Goal: Use online tool/utility: Utilize a website feature to perform a specific function

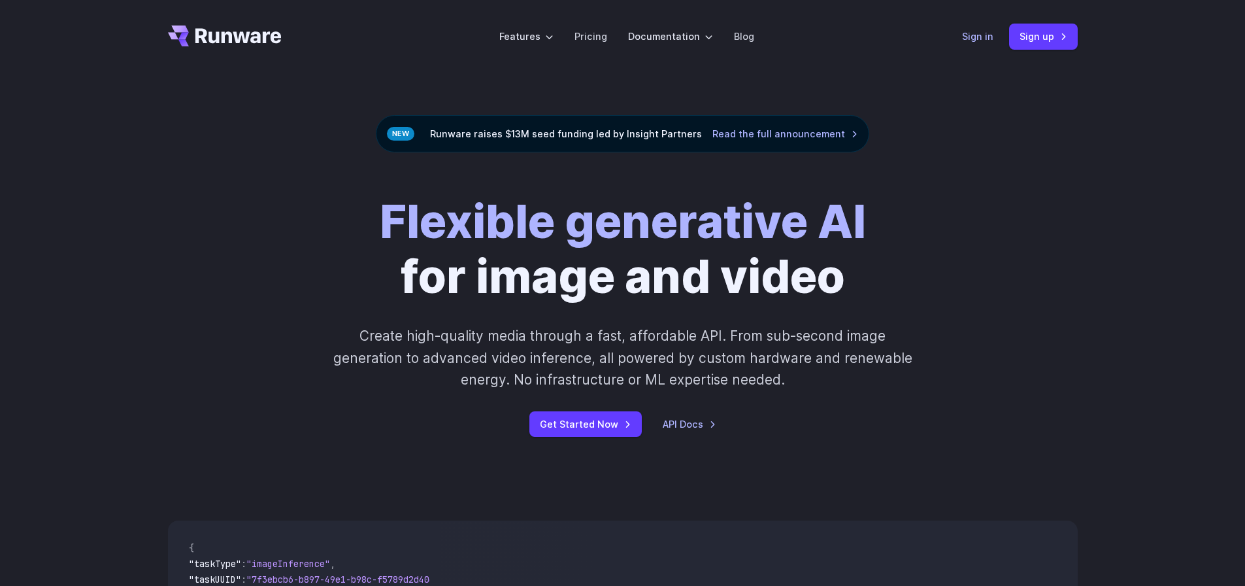
click at [987, 39] on link "Sign in" at bounding box center [977, 36] width 31 height 15
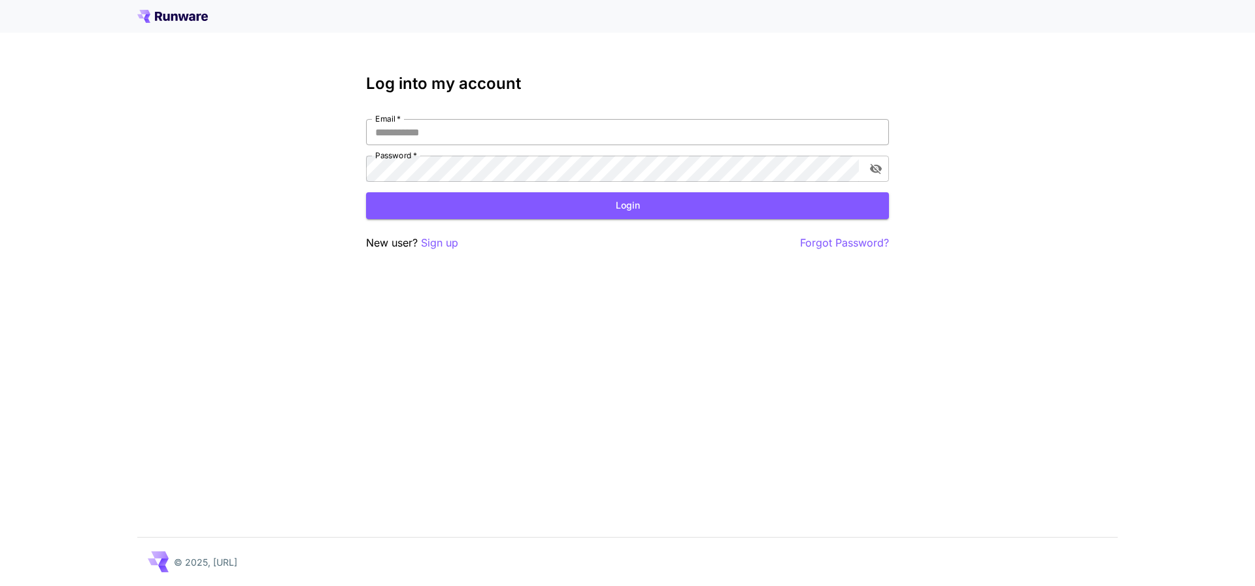
click at [456, 139] on input "Email   *" at bounding box center [627, 132] width 523 height 26
type input "**********"
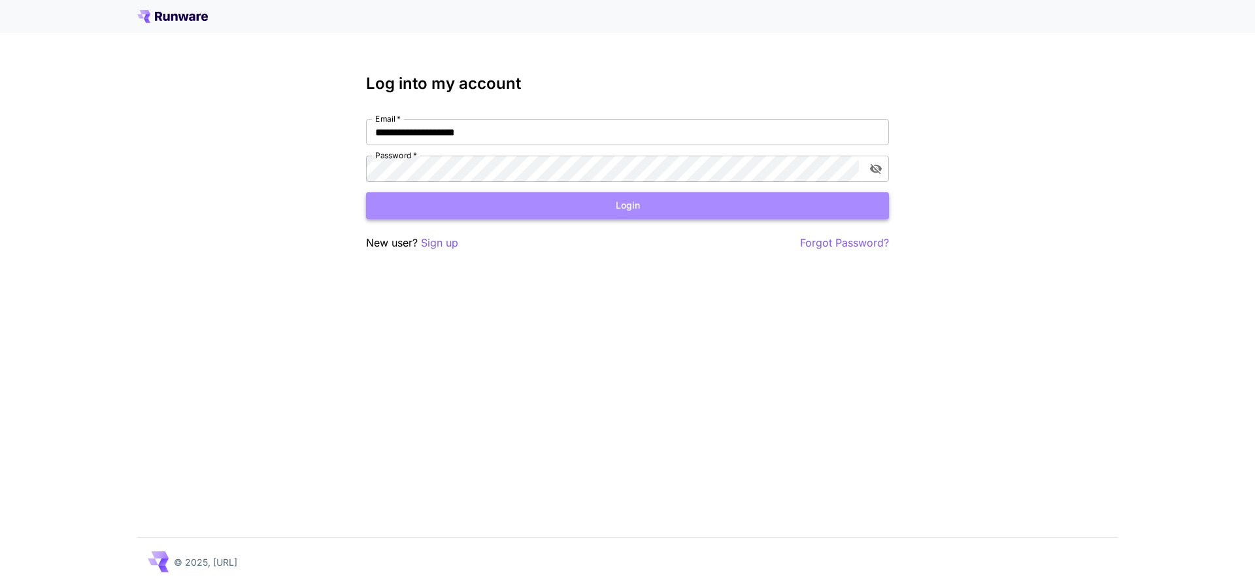
click at [610, 202] on button "Login" at bounding box center [627, 205] width 523 height 27
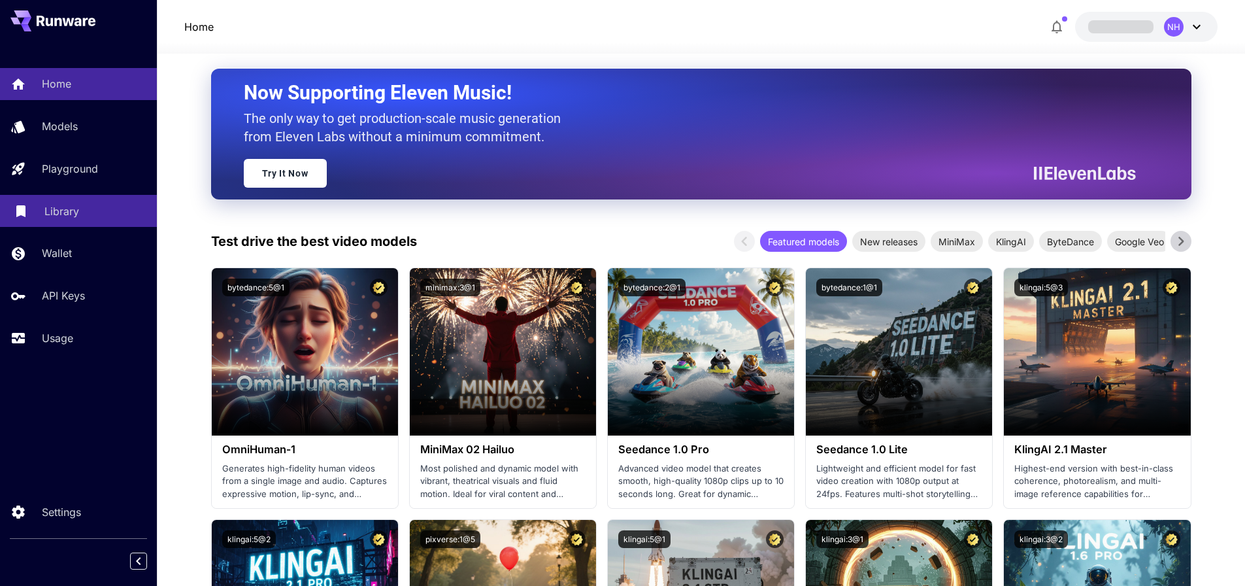
scroll to position [101, 0]
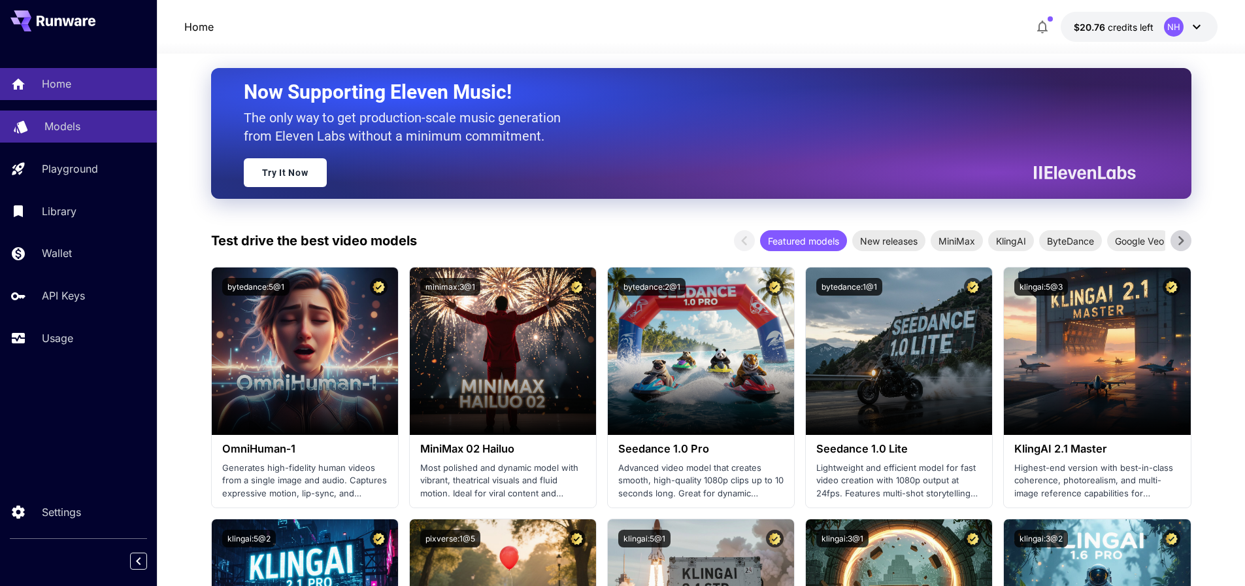
click at [89, 120] on div "Models" at bounding box center [95, 126] width 102 height 16
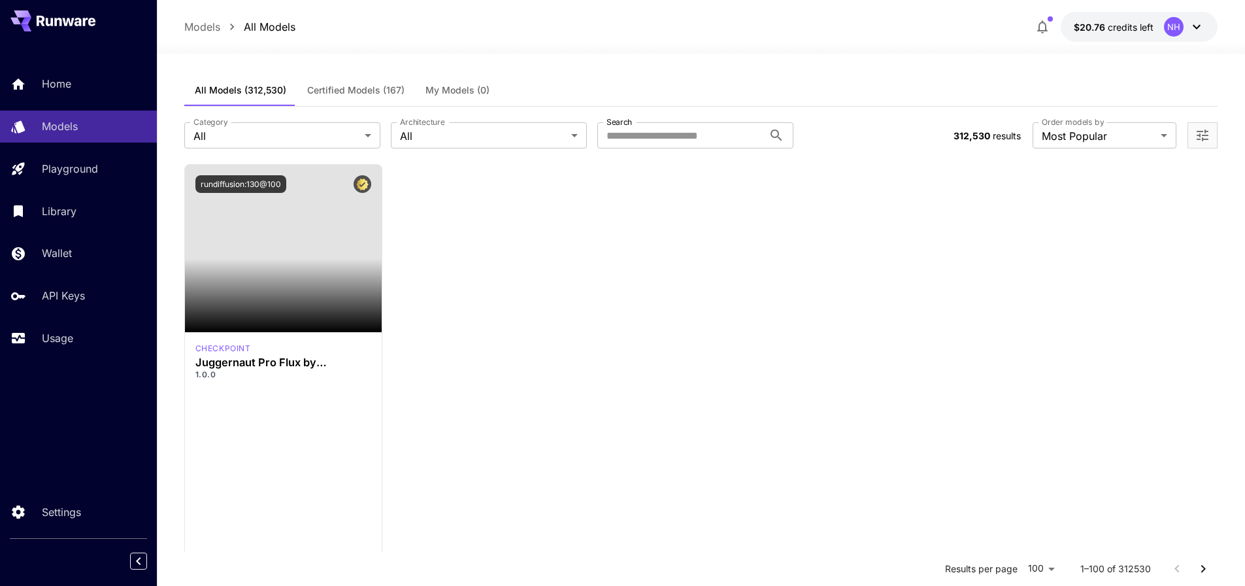
click at [246, 169] on div "rundiffusion:130@100" at bounding box center [283, 184] width 197 height 39
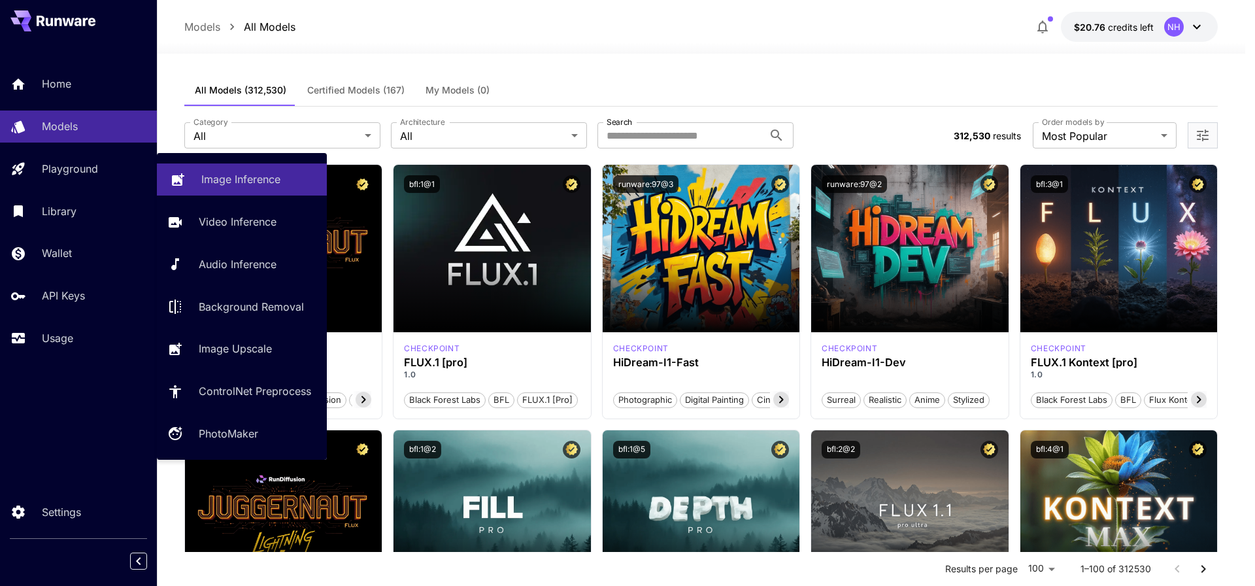
drag, startPoint x: 229, startPoint y: 179, endPoint x: 220, endPoint y: 186, distance: 11.2
click at [229, 179] on p "Image Inference" at bounding box center [240, 179] width 79 height 16
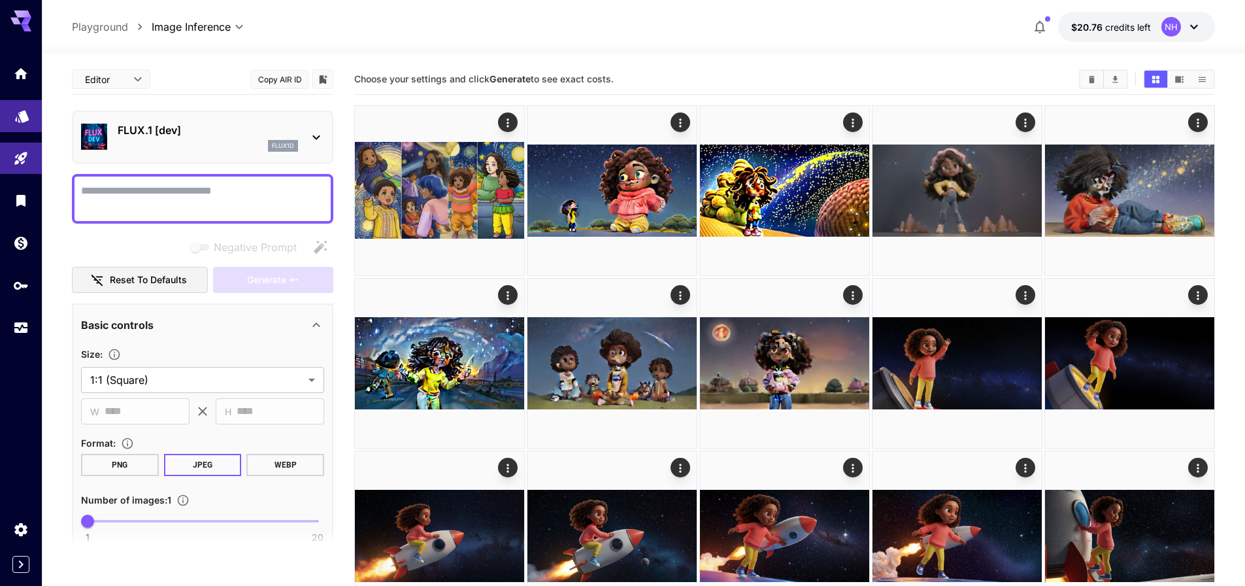
click at [17, 123] on link at bounding box center [21, 116] width 42 height 32
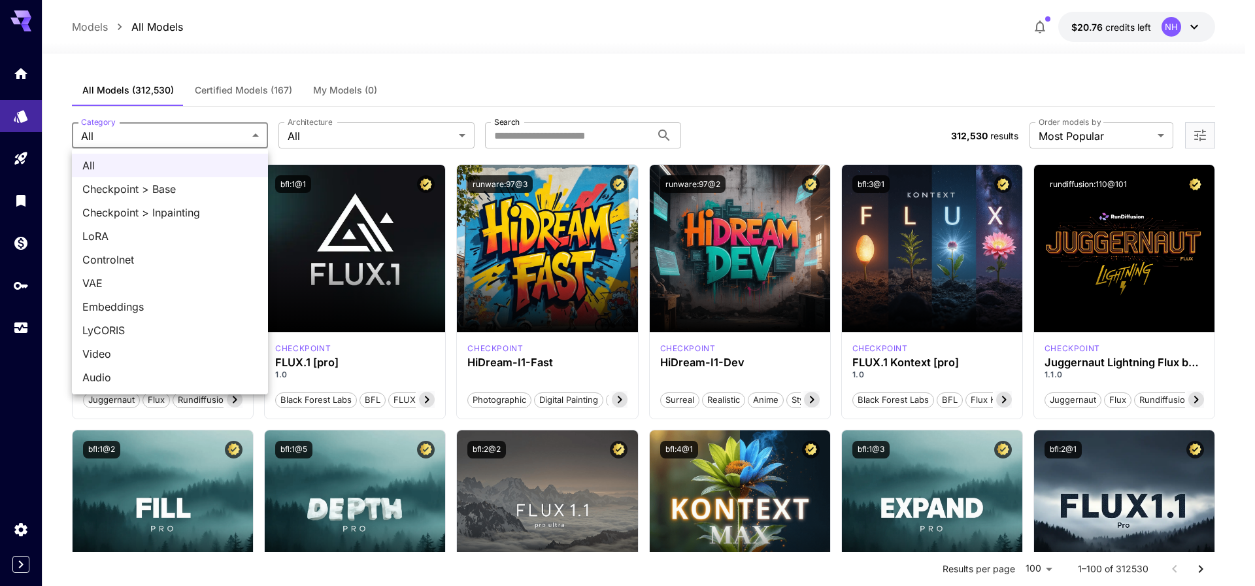
click at [566, 134] on div at bounding box center [627, 293] width 1255 height 586
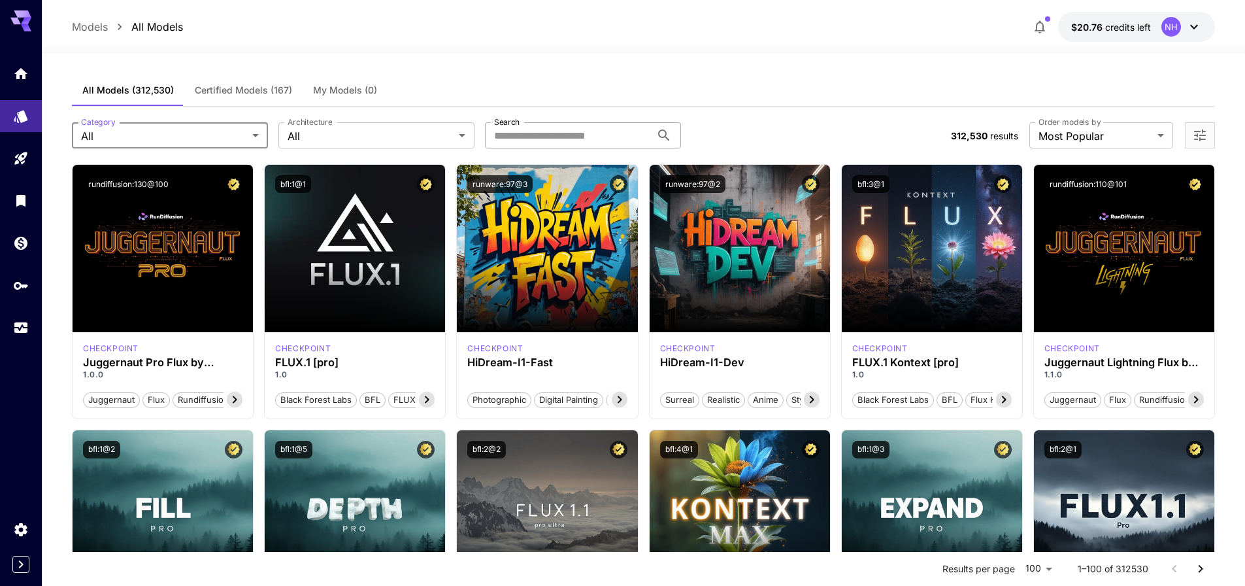
click at [568, 142] on div "All Checkpoint > Base Checkpoint > Inpainting LoRA Controlnet VAE Embeddings Ly…" at bounding box center [622, 293] width 1245 height 586
click at [566, 141] on input "Search" at bounding box center [568, 135] width 166 height 26
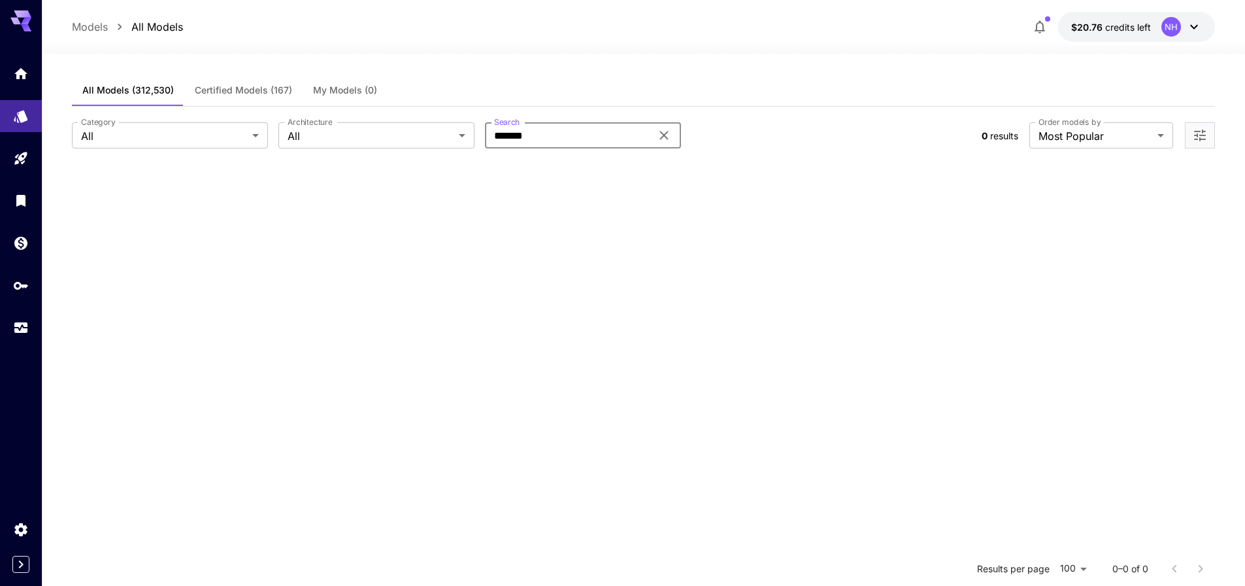
click at [574, 133] on input "*******" at bounding box center [568, 135] width 166 height 26
type input "******"
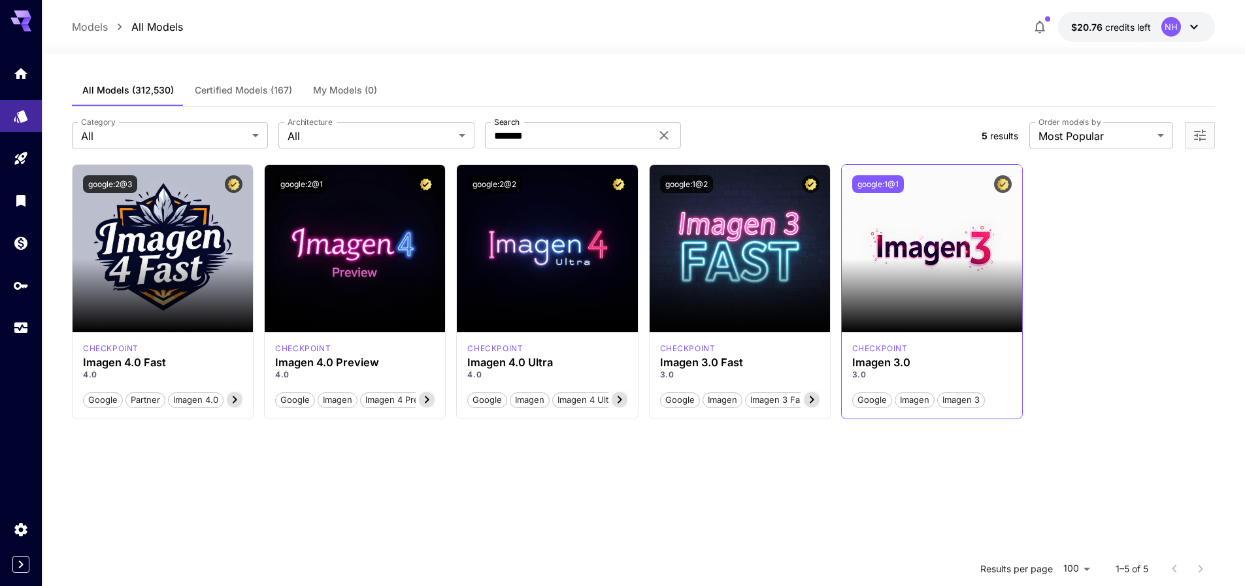
click at [891, 186] on button "google:1@1" at bounding box center [879, 184] width 52 height 18
